Goal: Check status

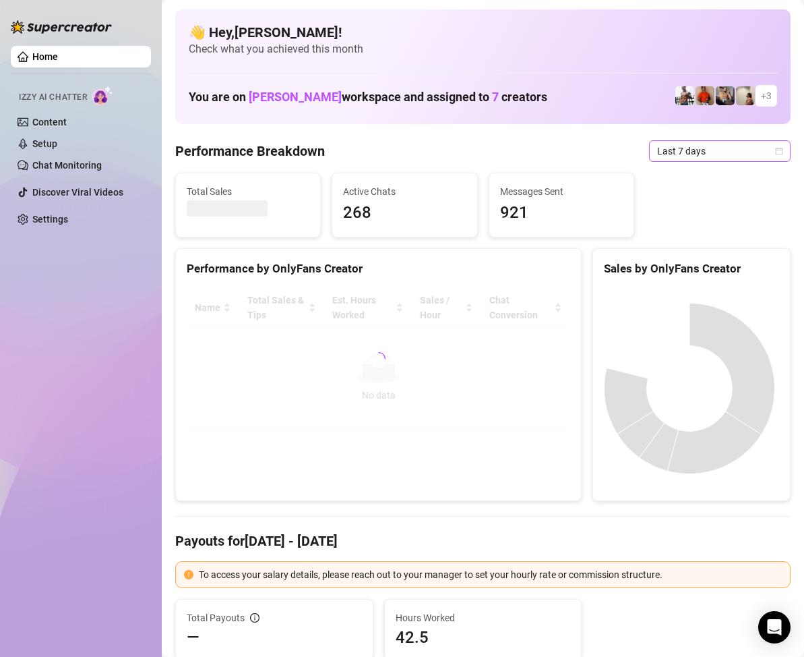
click at [767, 158] on span "Last 7 days" at bounding box center [719, 151] width 125 height 20
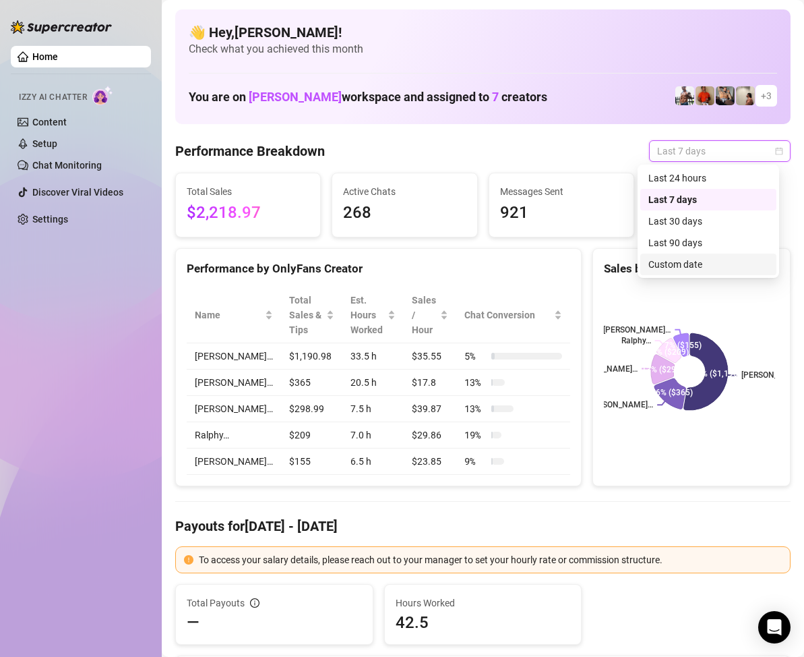
click at [696, 262] on div "Custom date" at bounding box center [709, 264] width 120 height 15
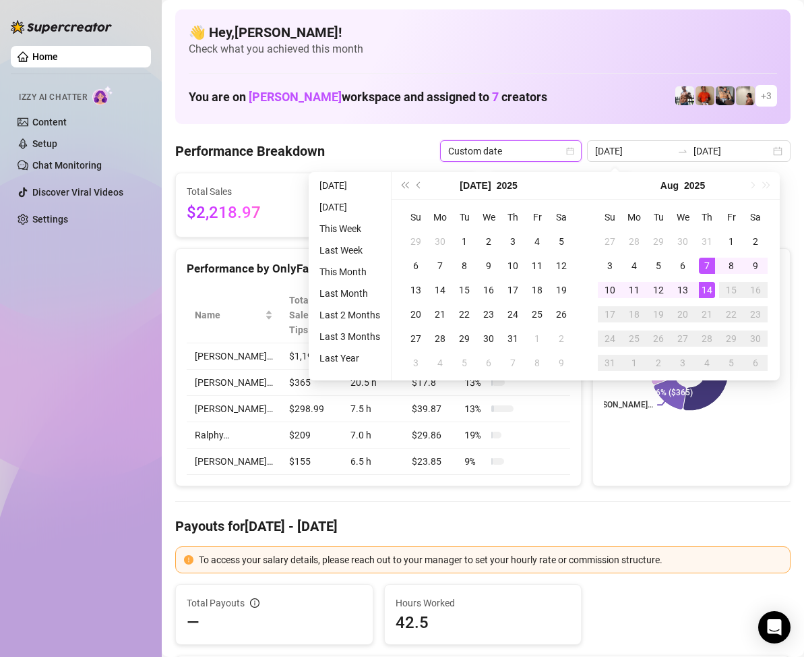
type input "[DATE]"
click at [706, 286] on div "14" at bounding box center [707, 290] width 16 height 16
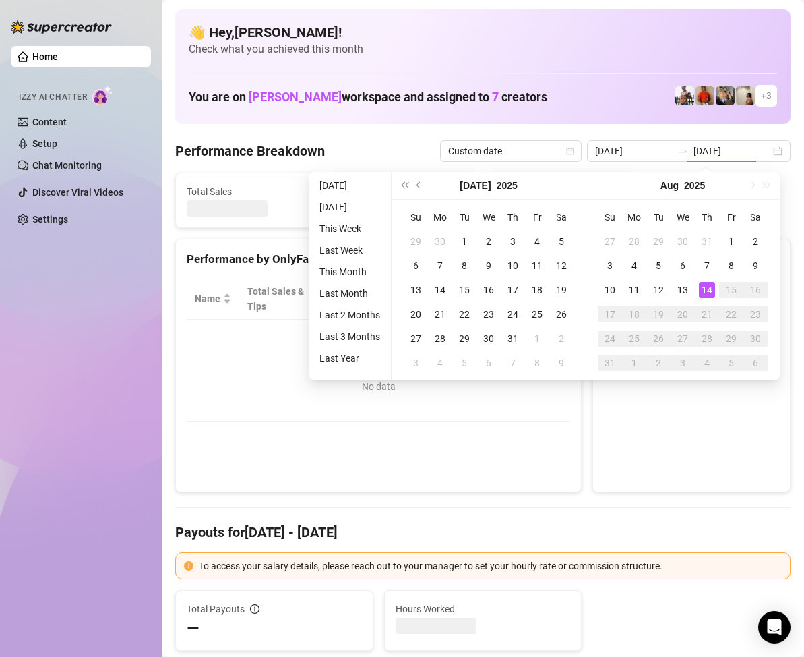
type input "[DATE]"
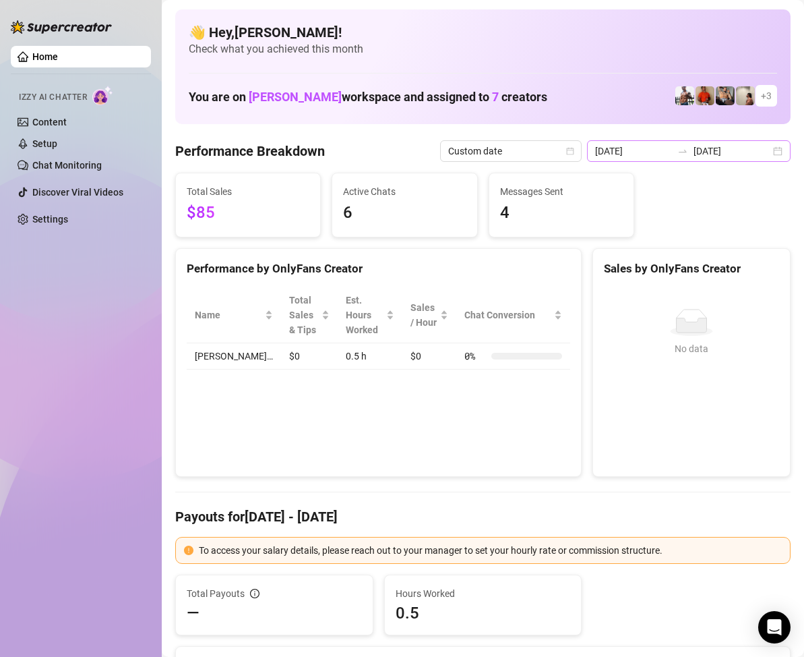
click at [765, 156] on div "[DATE] [DATE]" at bounding box center [689, 151] width 204 height 22
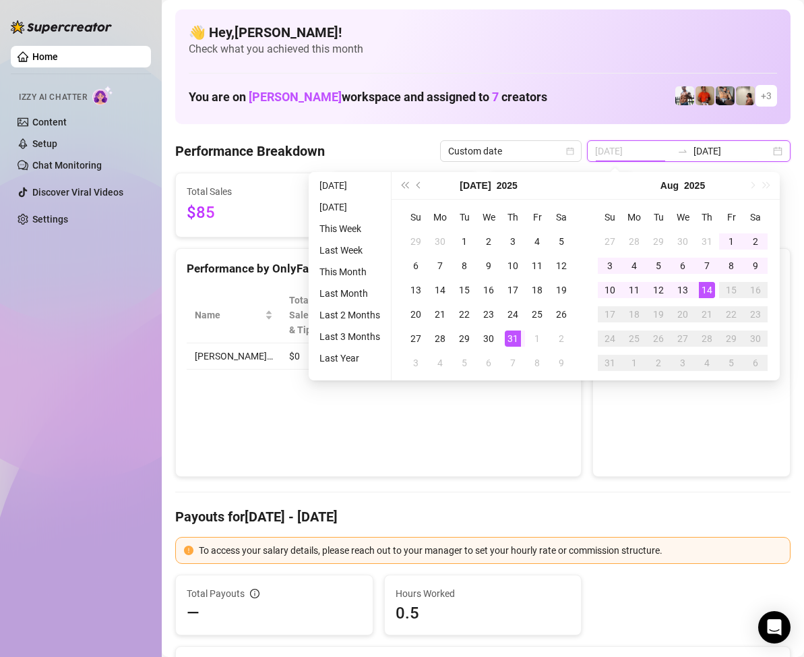
type input "[DATE]"
click at [509, 342] on div "31" at bounding box center [513, 338] width 16 height 16
type input "[DATE]"
click at [705, 292] on div "14" at bounding box center [707, 290] width 16 height 16
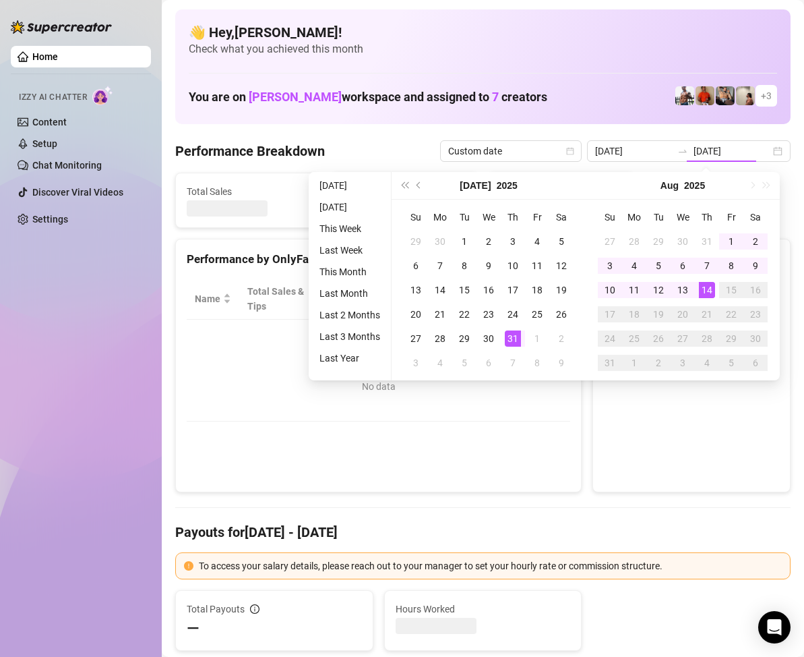
type input "[DATE]"
